Goal: Task Accomplishment & Management: Manage account settings

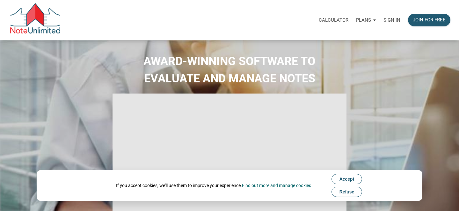
type input "Introduction to new features"
select select
click at [392, 18] on p "Sign in" at bounding box center [391, 20] width 17 height 6
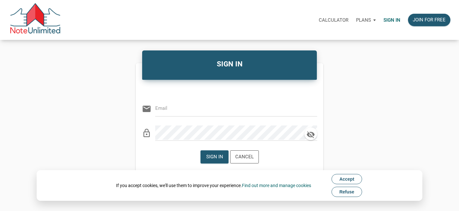
type input "[EMAIL_ADDRESS][DOMAIN_NAME]"
click at [212, 157] on div "Sign in" at bounding box center [214, 156] width 17 height 7
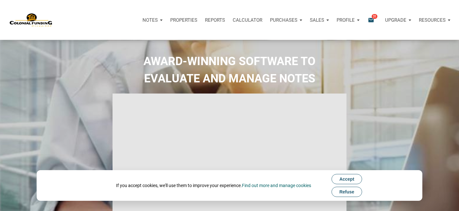
type input "Introduction to new features"
select select
click at [341, 179] on span "Accept" at bounding box center [347, 178] width 15 height 5
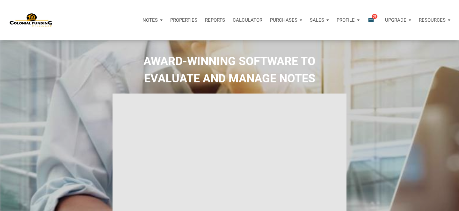
click at [150, 22] on p "Notes" at bounding box center [149, 20] width 15 height 6
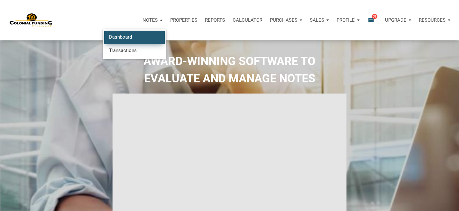
click at [124, 37] on link "Dashboard" at bounding box center [134, 37] width 61 height 13
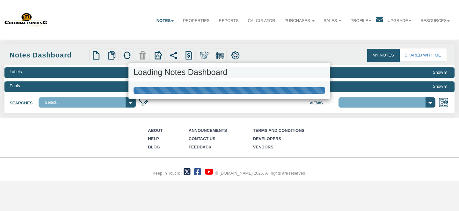
select select "316"
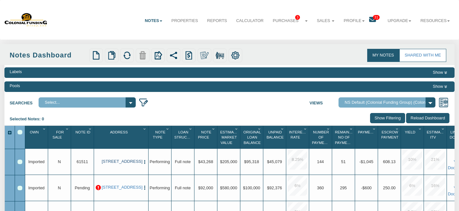
click at [114, 162] on link "10231 Greenbrook Ct, Indianapolis, IN, 46229" at bounding box center [121, 161] width 39 height 5
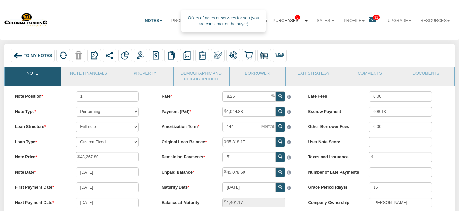
click at [287, 21] on link "Purchases 3" at bounding box center [290, 21] width 44 height 16
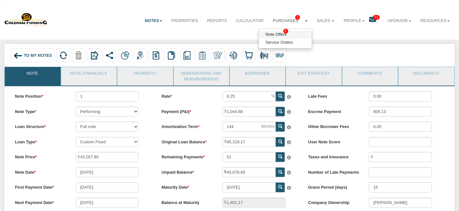
click at [276, 35] on link "Note Offers 3" at bounding box center [285, 35] width 53 height 8
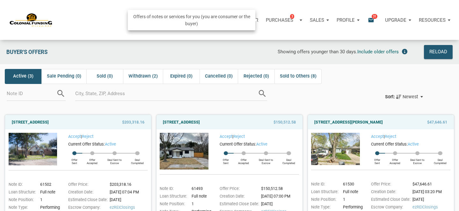
click at [289, 20] on p "Purchases" at bounding box center [279, 20] width 27 height 6
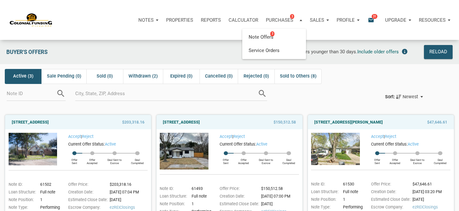
click at [332, 94] on div at bounding box center [319, 96] width 111 height 13
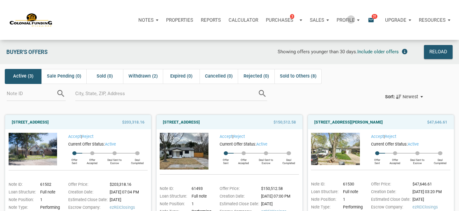
click at [350, 19] on p "Profile" at bounding box center [346, 20] width 18 height 6
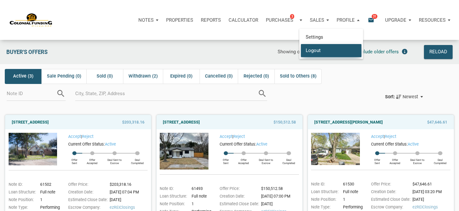
click at [316, 49] on link "Logout" at bounding box center [331, 50] width 61 height 13
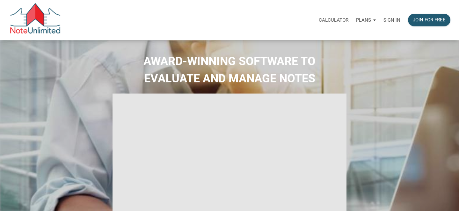
select select
type input "Introduction to new features"
select select
